Goal: Task Accomplishment & Management: Complete application form

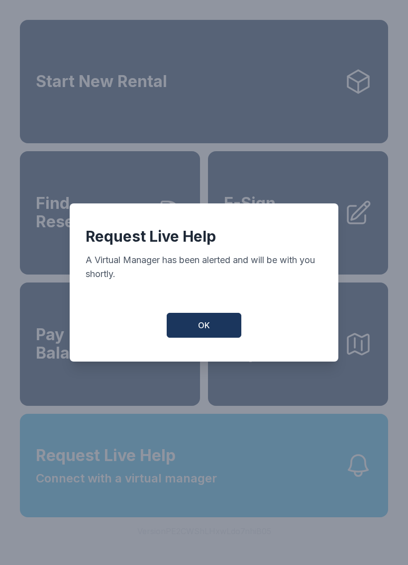
click at [225, 329] on button "OK" at bounding box center [204, 325] width 75 height 25
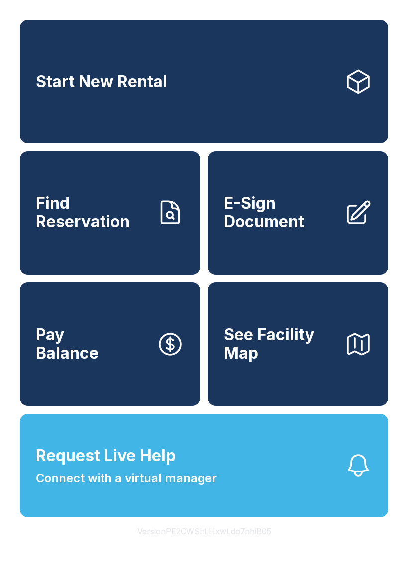
click at [315, 251] on link "E-Sign Document" at bounding box center [298, 212] width 180 height 123
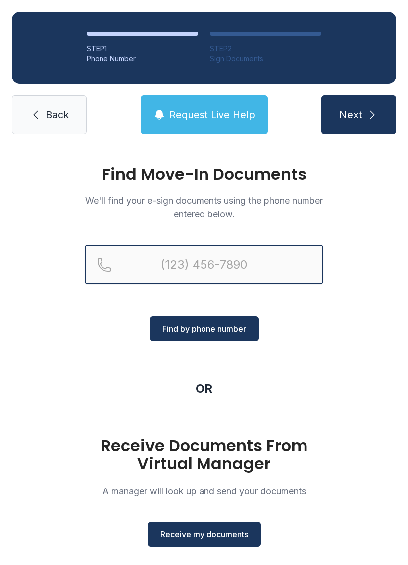
click at [284, 260] on input "Reservation phone number" at bounding box center [204, 265] width 239 height 40
type input "[PHONE_NUMBER]"
click at [358, 115] on button "Next" at bounding box center [358, 114] width 75 height 39
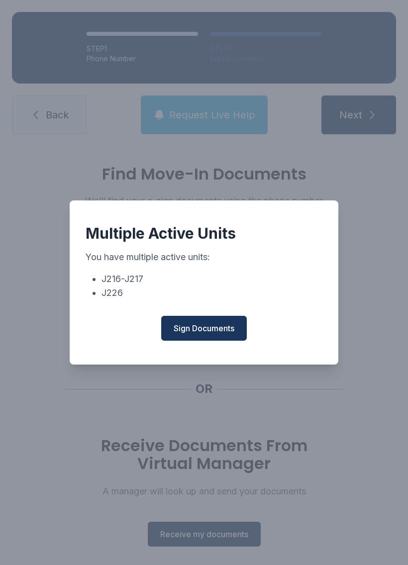
click at [229, 334] on span "Sign Documents" at bounding box center [204, 328] width 61 height 12
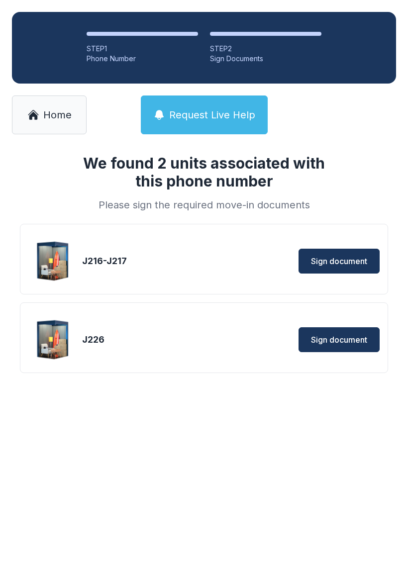
click at [360, 338] on span "Sign document" at bounding box center [339, 340] width 56 height 12
click at [53, 107] on link "Home" at bounding box center [49, 114] width 75 height 39
